Goal: Task Accomplishment & Management: Use online tool/utility

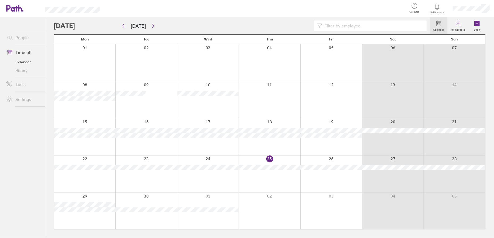
click at [340, 159] on div at bounding box center [331, 173] width 62 height 37
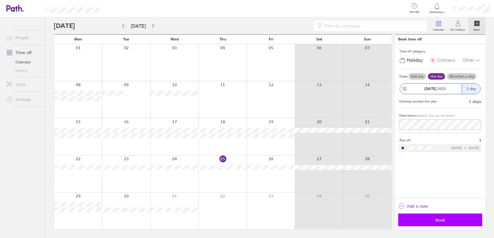
click at [442, 218] on span "Book" at bounding box center [440, 219] width 77 height 5
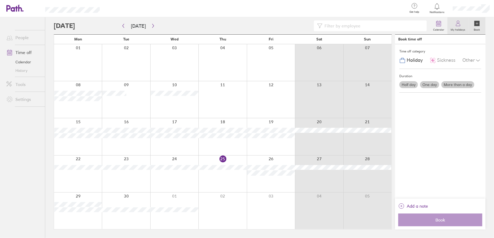
click at [459, 28] on label "My holidays" at bounding box center [458, 29] width 21 height 5
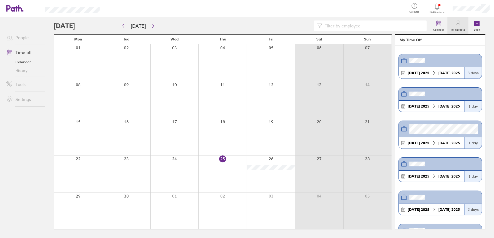
click at [442, 11] on span "Notifications" at bounding box center [437, 12] width 17 height 3
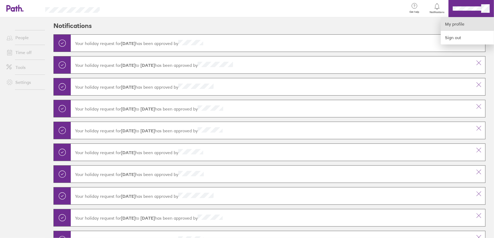
click at [450, 28] on link "My profile" at bounding box center [467, 24] width 53 height 14
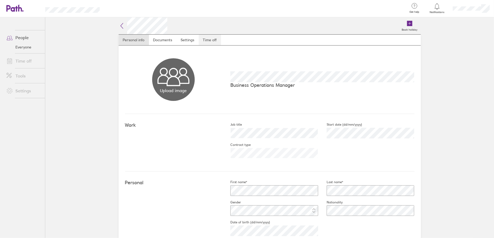
click at [203, 42] on link "Time off" at bounding box center [210, 40] width 22 height 11
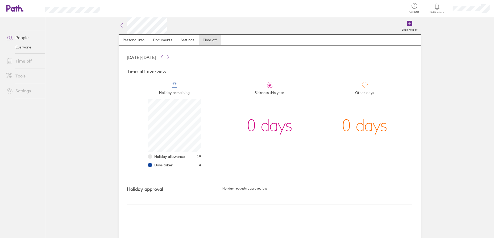
scroll to position [53, 53]
click at [30, 93] on link "Settings" at bounding box center [23, 90] width 43 height 11
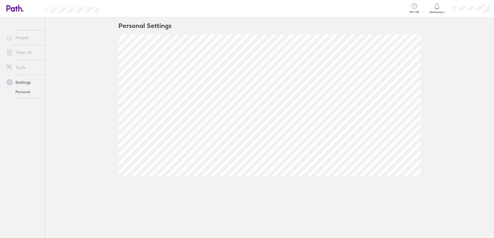
click at [34, 67] on link "Tools" at bounding box center [23, 67] width 43 height 11
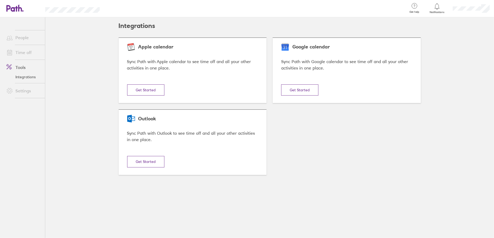
click at [148, 164] on button "Get Started" at bounding box center [145, 161] width 37 height 11
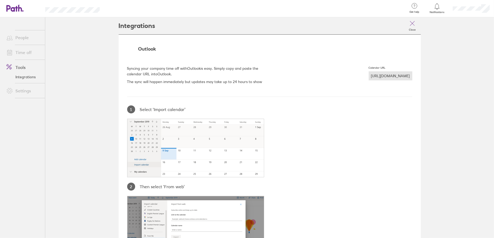
click at [369, 76] on div "https://hrapi.path.co.uk/public/calendar/d10d807b/52df75b7" at bounding box center [391, 75] width 44 height 9
